Goal: Navigation & Orientation: Find specific page/section

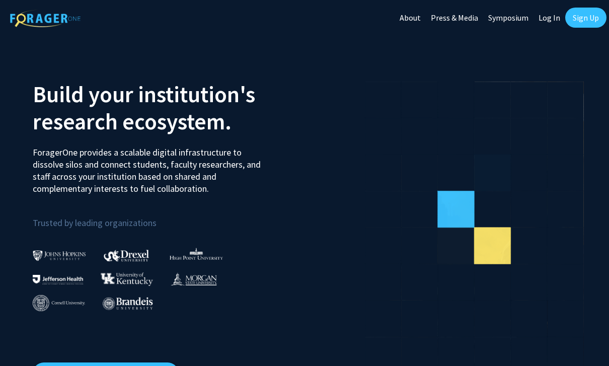
click at [549, 18] on link "Log In" at bounding box center [549, 17] width 32 height 35
select select
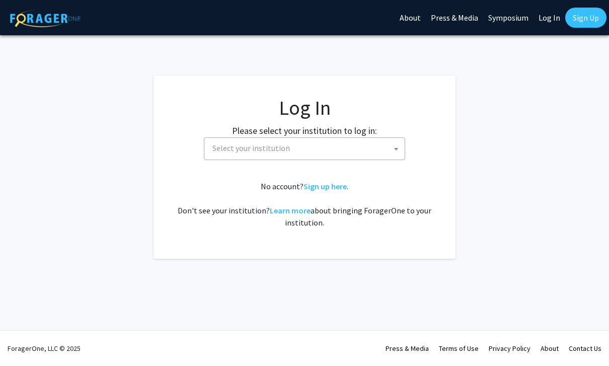
click at [362, 152] on span "Select your institution" at bounding box center [306, 148] width 196 height 21
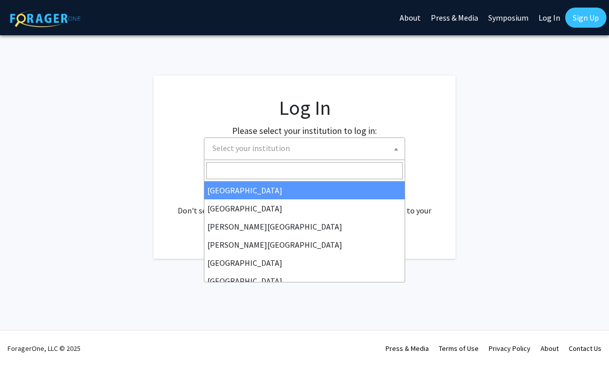
click at [348, 169] on input "Search" at bounding box center [304, 170] width 196 height 17
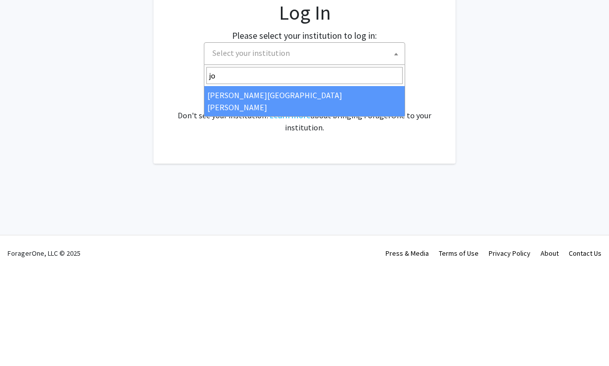
type input "joh"
select select "1"
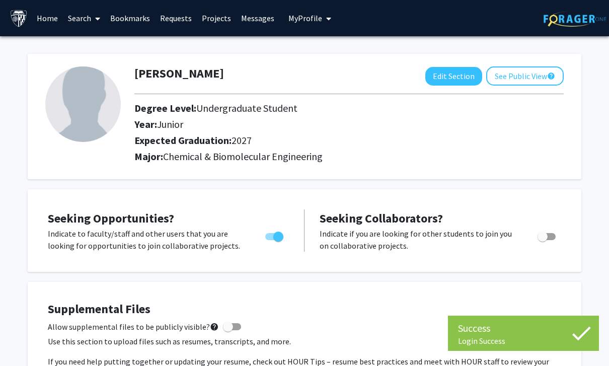
click at [322, 20] on span "My profile dropdown to access profile and logout" at bounding box center [326, 18] width 9 height 35
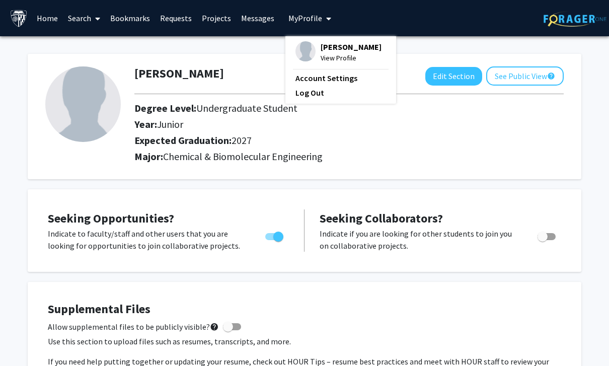
click at [313, 31] on button "My Profile" at bounding box center [309, 18] width 49 height 36
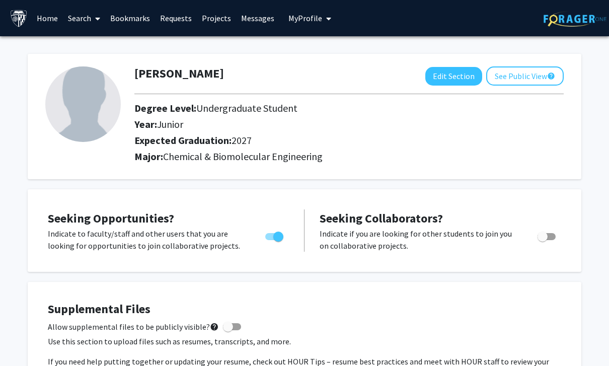
click at [254, 20] on link "Messages" at bounding box center [257, 18] width 43 height 35
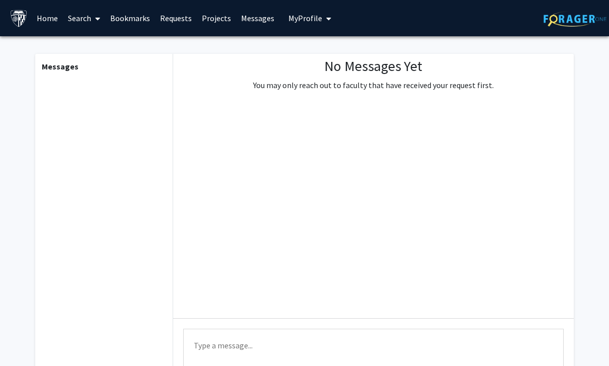
click at [180, 19] on link "Requests" at bounding box center [176, 18] width 42 height 35
